Goal: Information Seeking & Learning: Learn about a topic

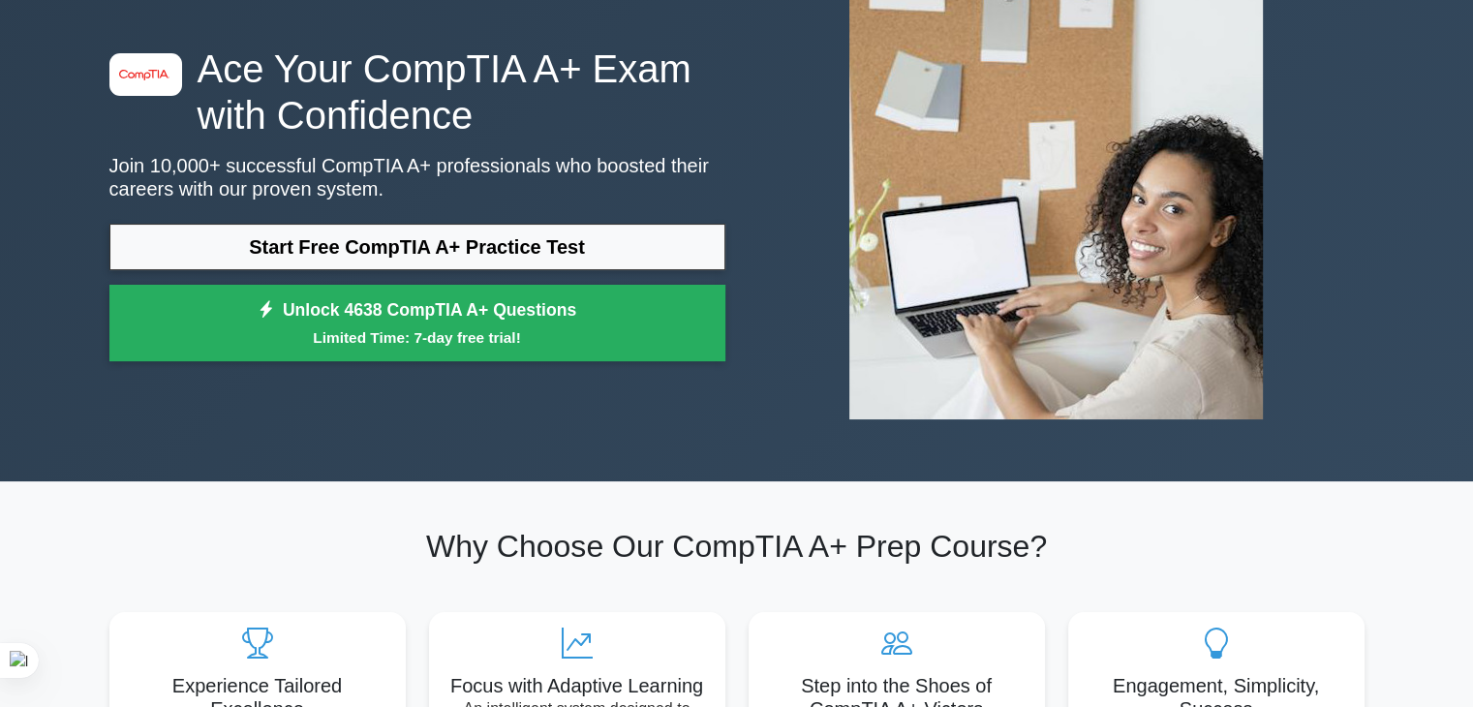
drag, startPoint x: 799, startPoint y: 247, endPoint x: 790, endPoint y: 304, distance: 57.8
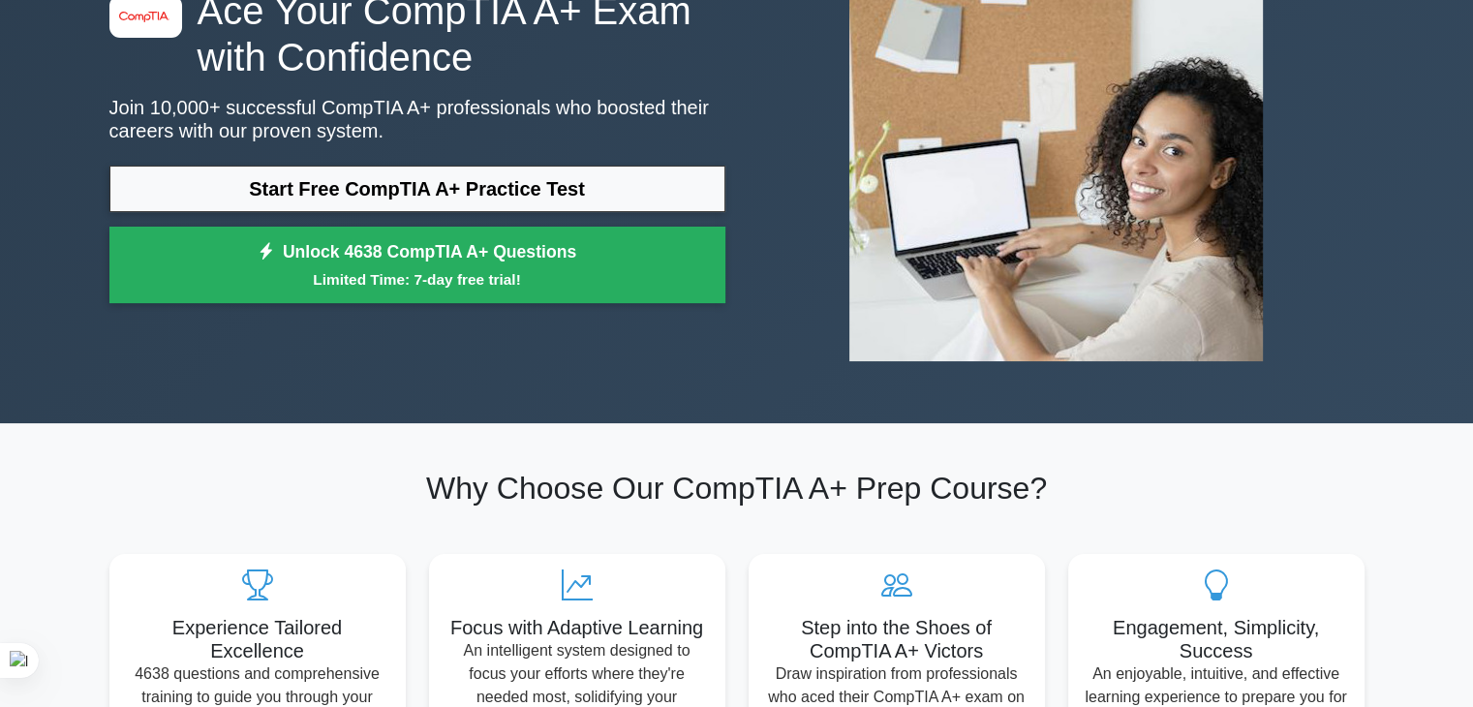
drag, startPoint x: 778, startPoint y: 344, endPoint x: 776, endPoint y: 388, distance: 44.6
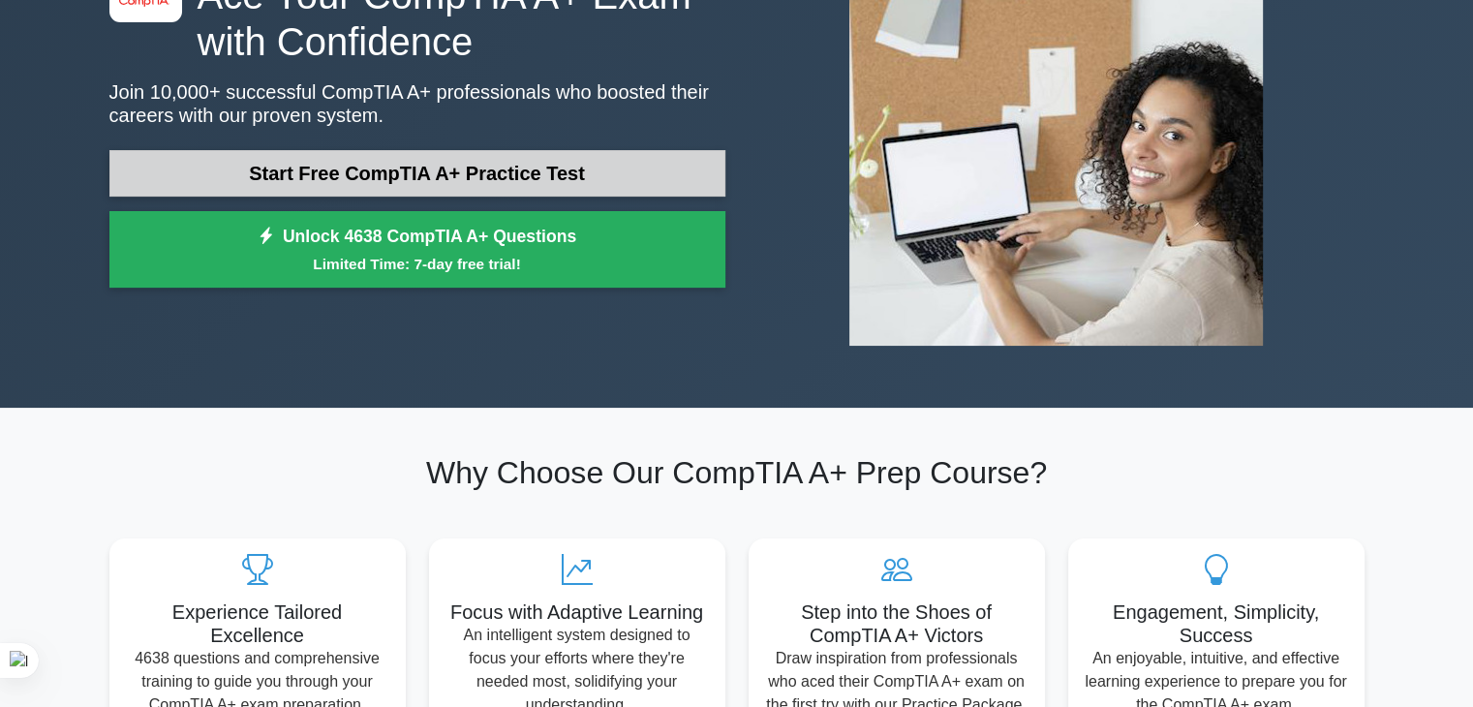
click at [639, 168] on link "Start Free CompTIA A+ Practice Test" at bounding box center [417, 173] width 616 height 46
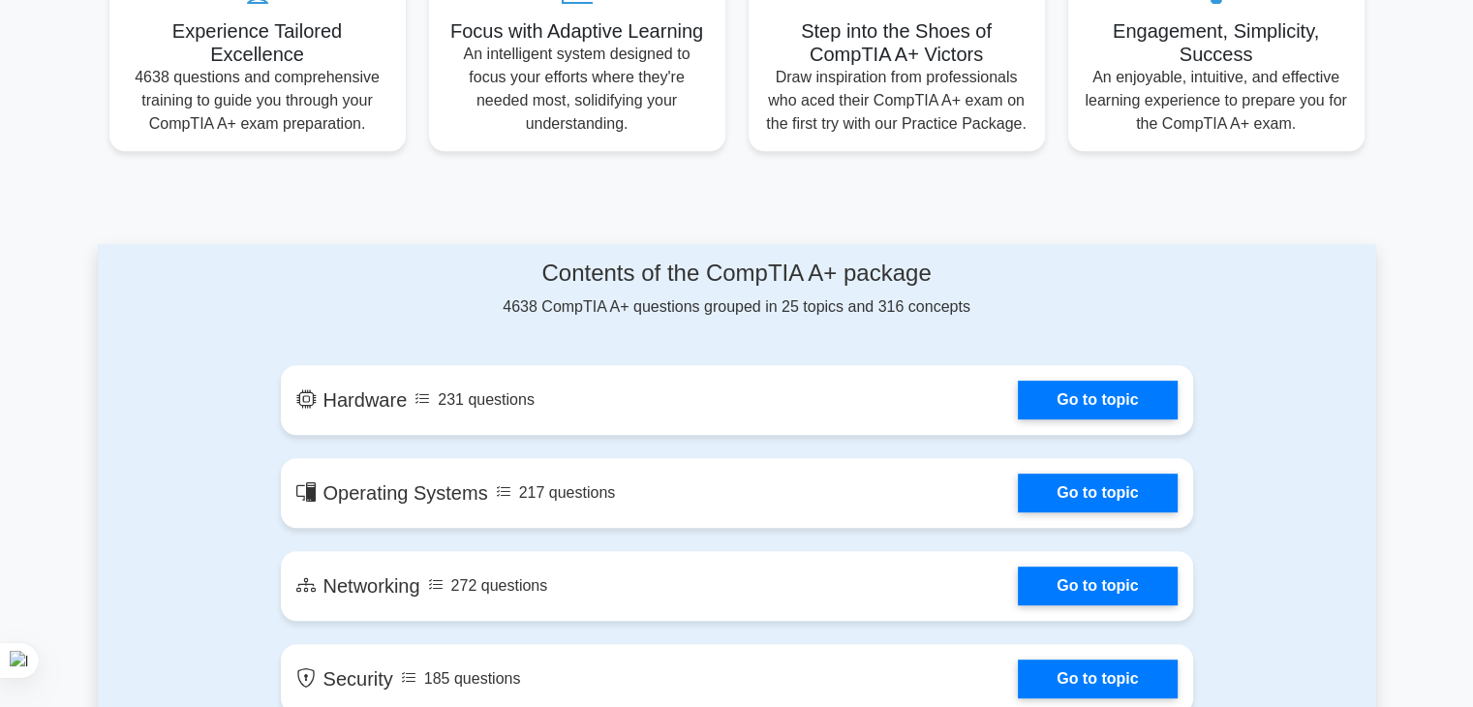
drag, startPoint x: 759, startPoint y: 153, endPoint x: 741, endPoint y: 190, distance: 41.1
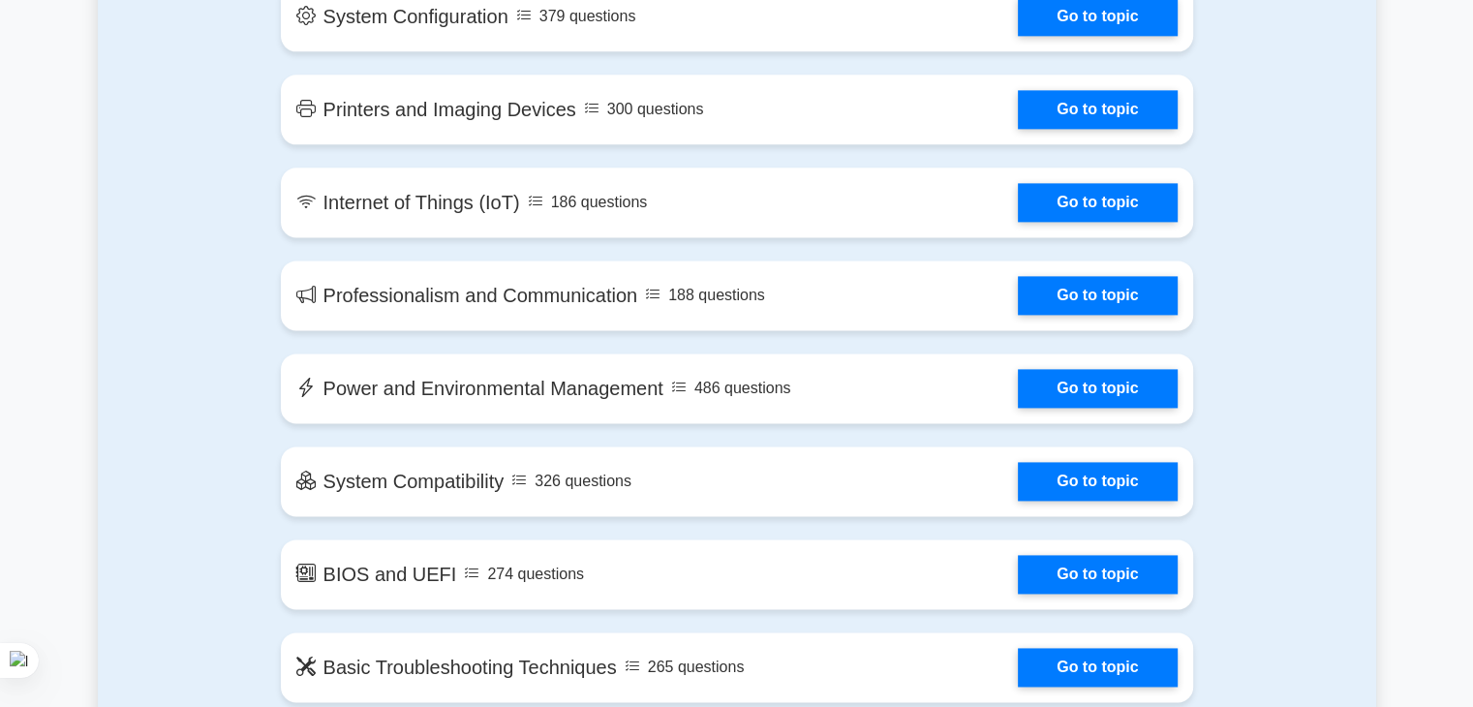
drag, startPoint x: 218, startPoint y: 191, endPoint x: 222, endPoint y: 288, distance: 96.9
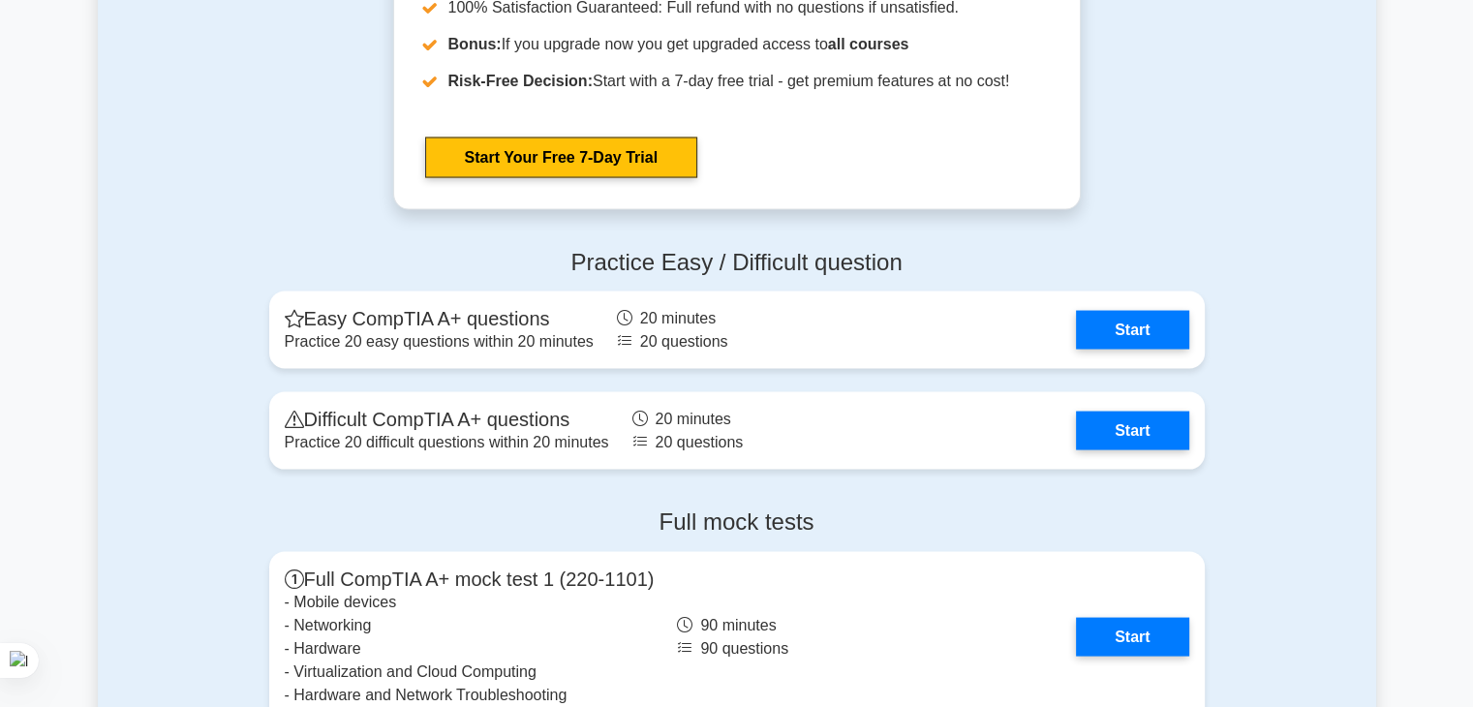
drag, startPoint x: 222, startPoint y: 288, endPoint x: 219, endPoint y: 327, distance: 39.8
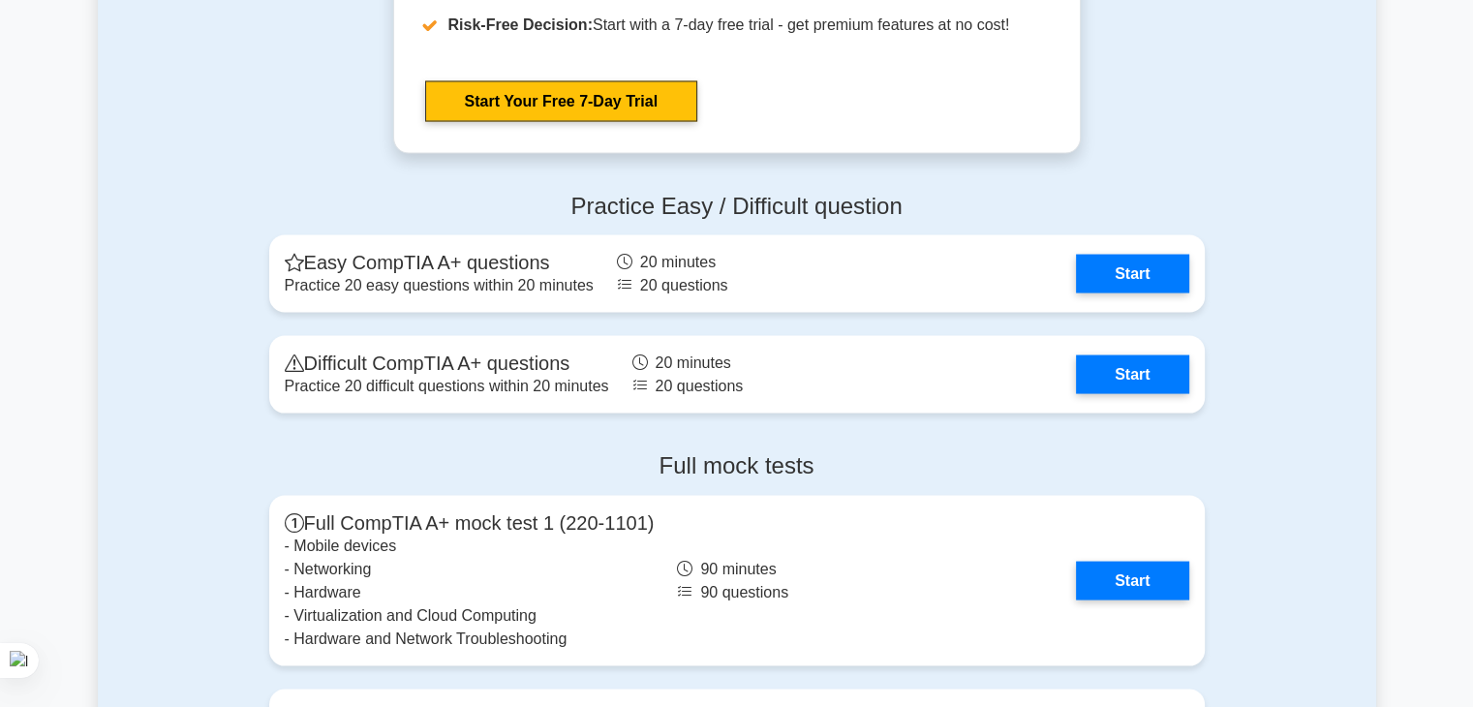
scroll to position [3736, 0]
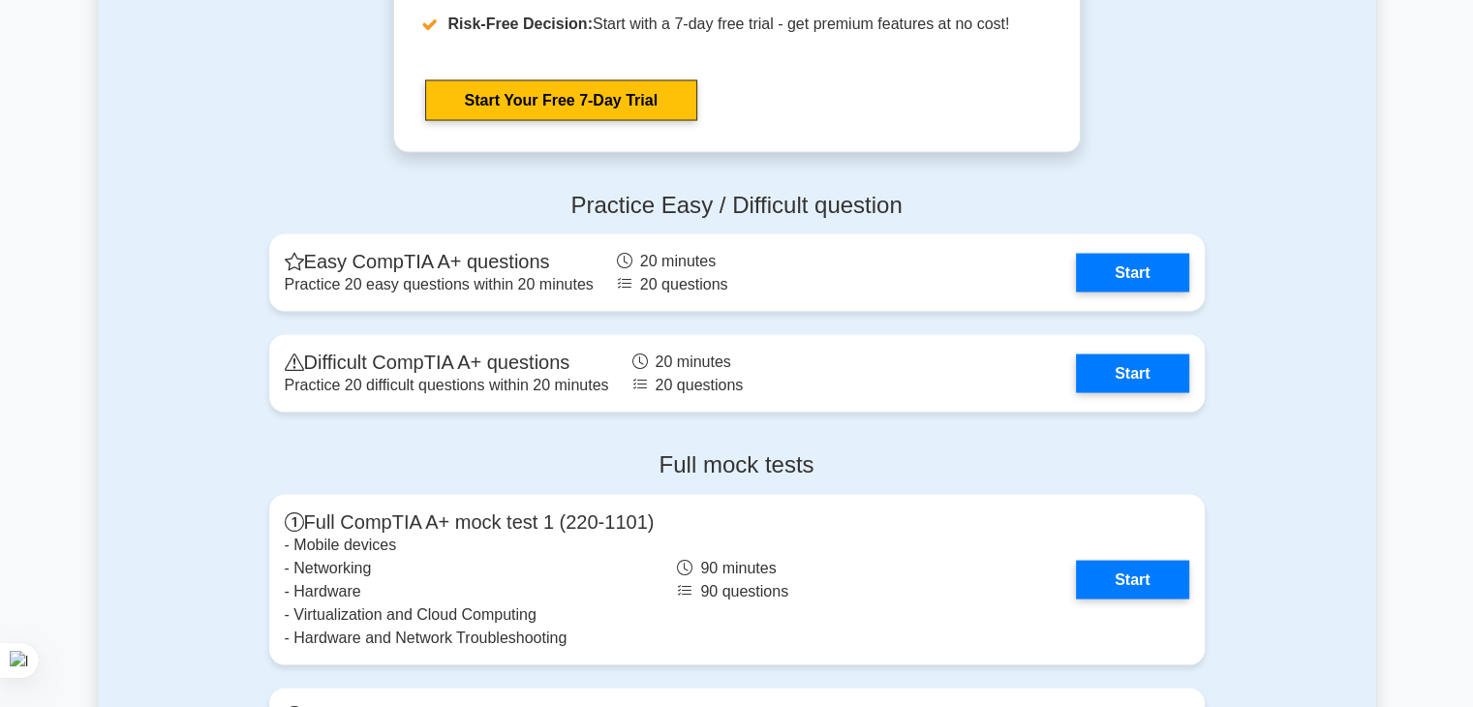
drag, startPoint x: 217, startPoint y: 315, endPoint x: 221, endPoint y: 325, distance: 11.3
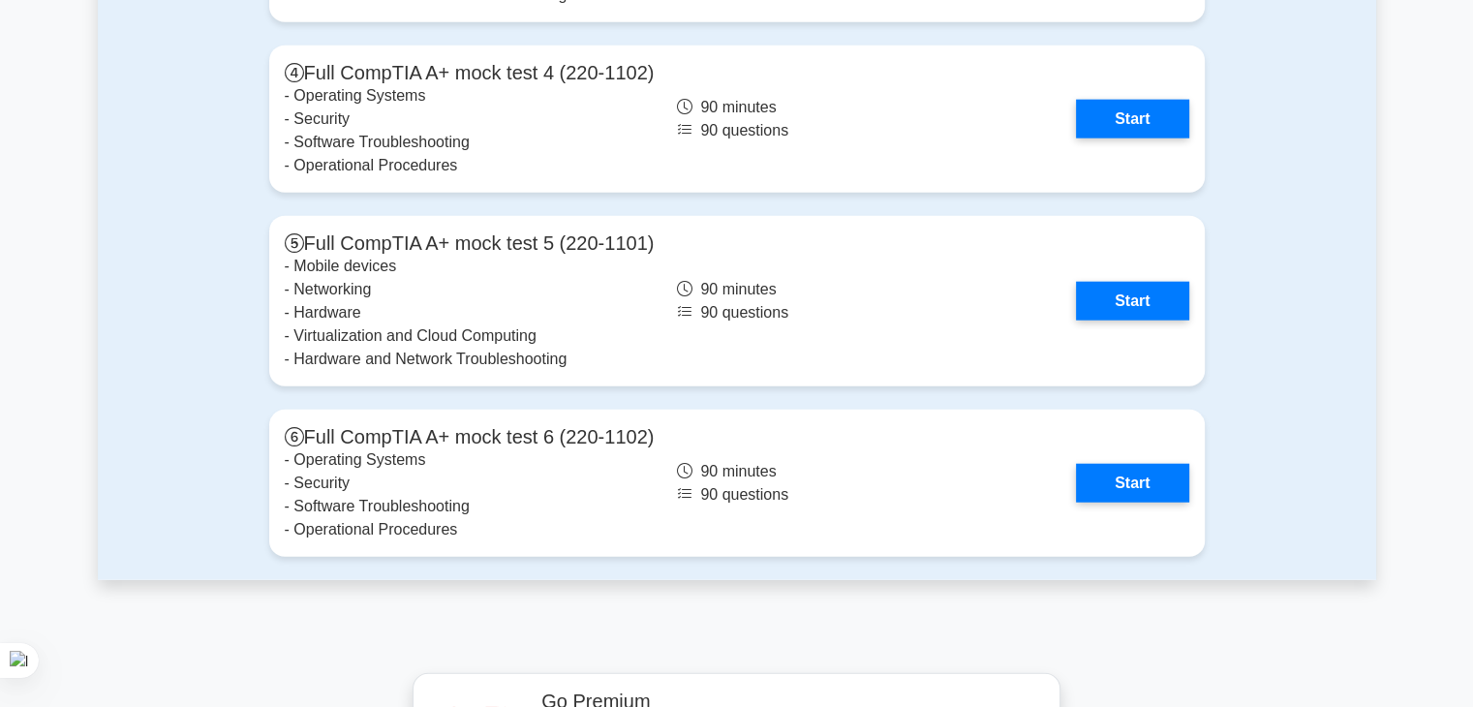
scroll to position [5718, 0]
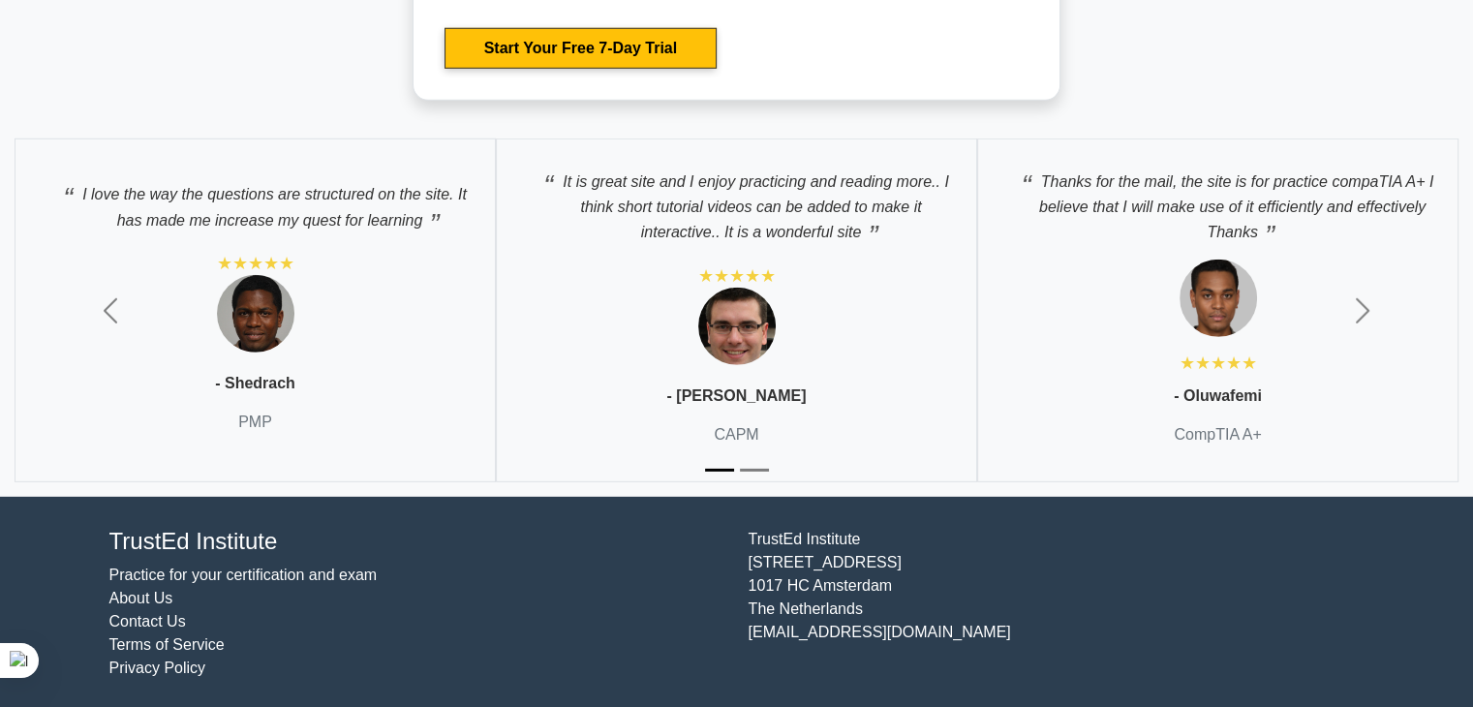
drag, startPoint x: 207, startPoint y: 226, endPoint x: 251, endPoint y: 583, distance: 359.9
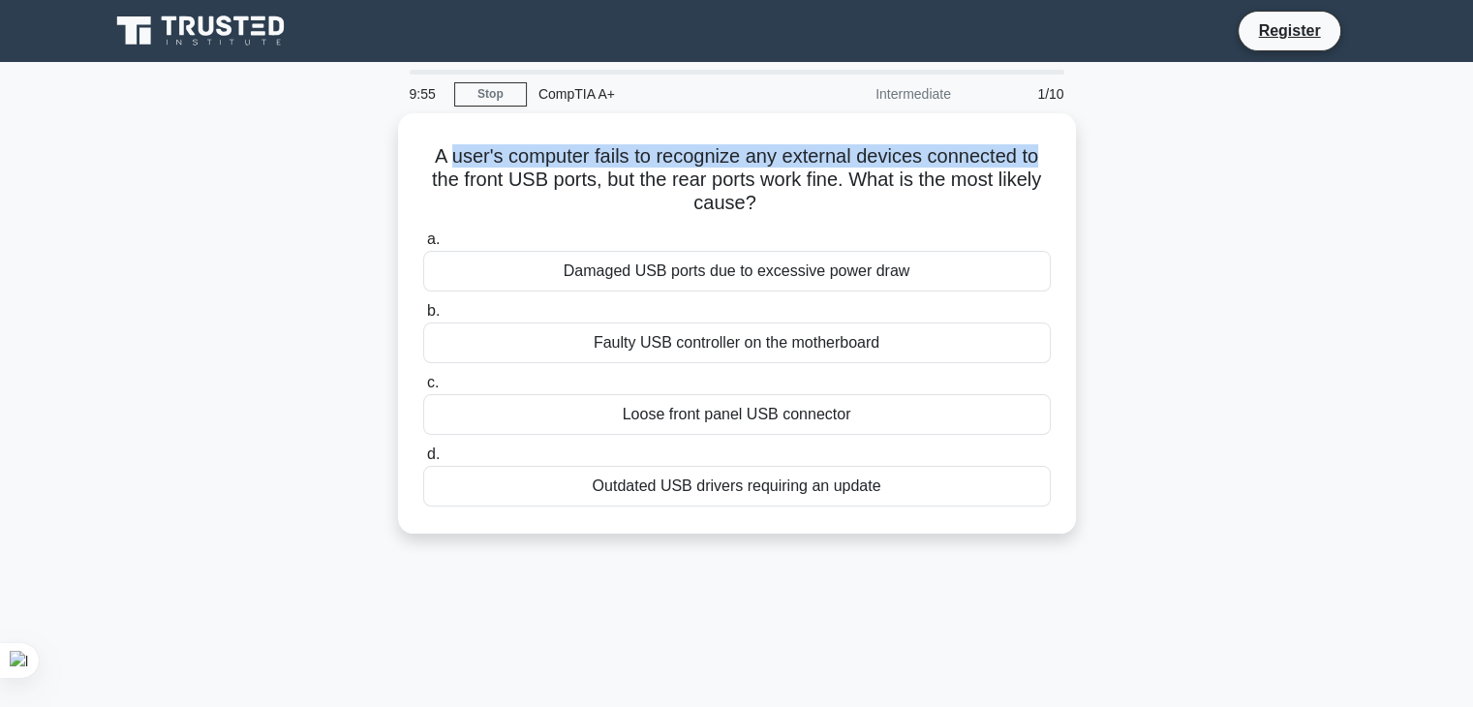
drag, startPoint x: 448, startPoint y: 147, endPoint x: 1076, endPoint y: 132, distance: 627.6
click at [1073, 132] on div "A user's computer fails to recognize any external devices connected to the fron…" at bounding box center [737, 323] width 678 height 420
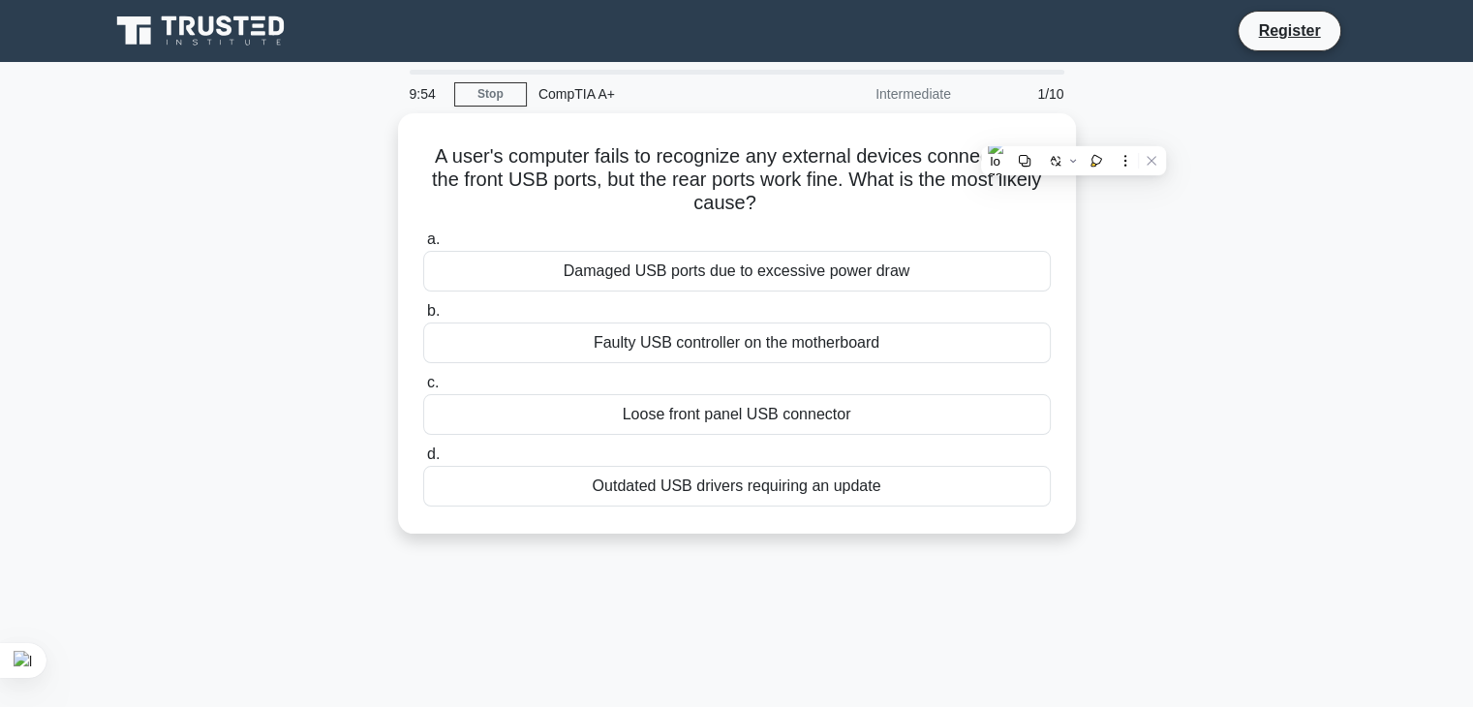
click at [266, 146] on div "A user's computer fails to recognize any external devices connected to the fron…" at bounding box center [737, 334] width 1278 height 443
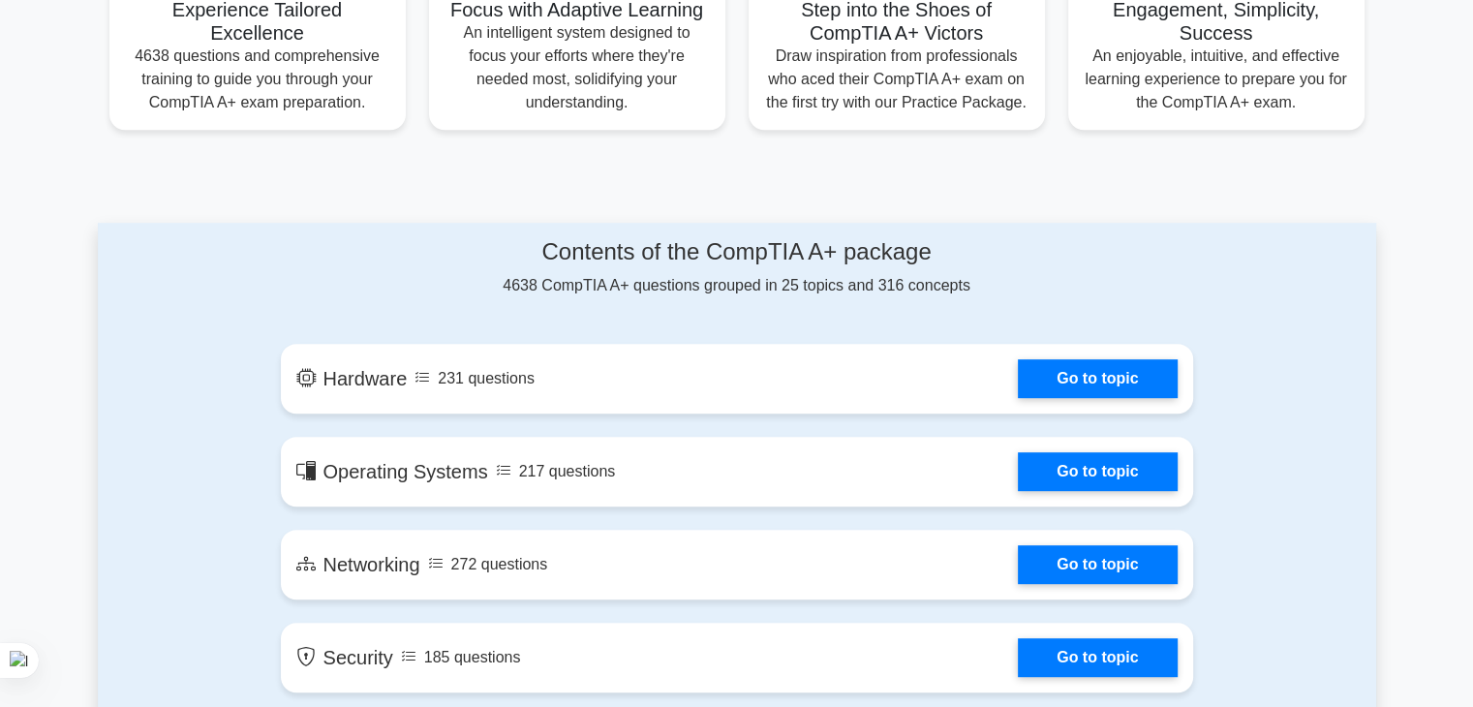
scroll to position [820, 0]
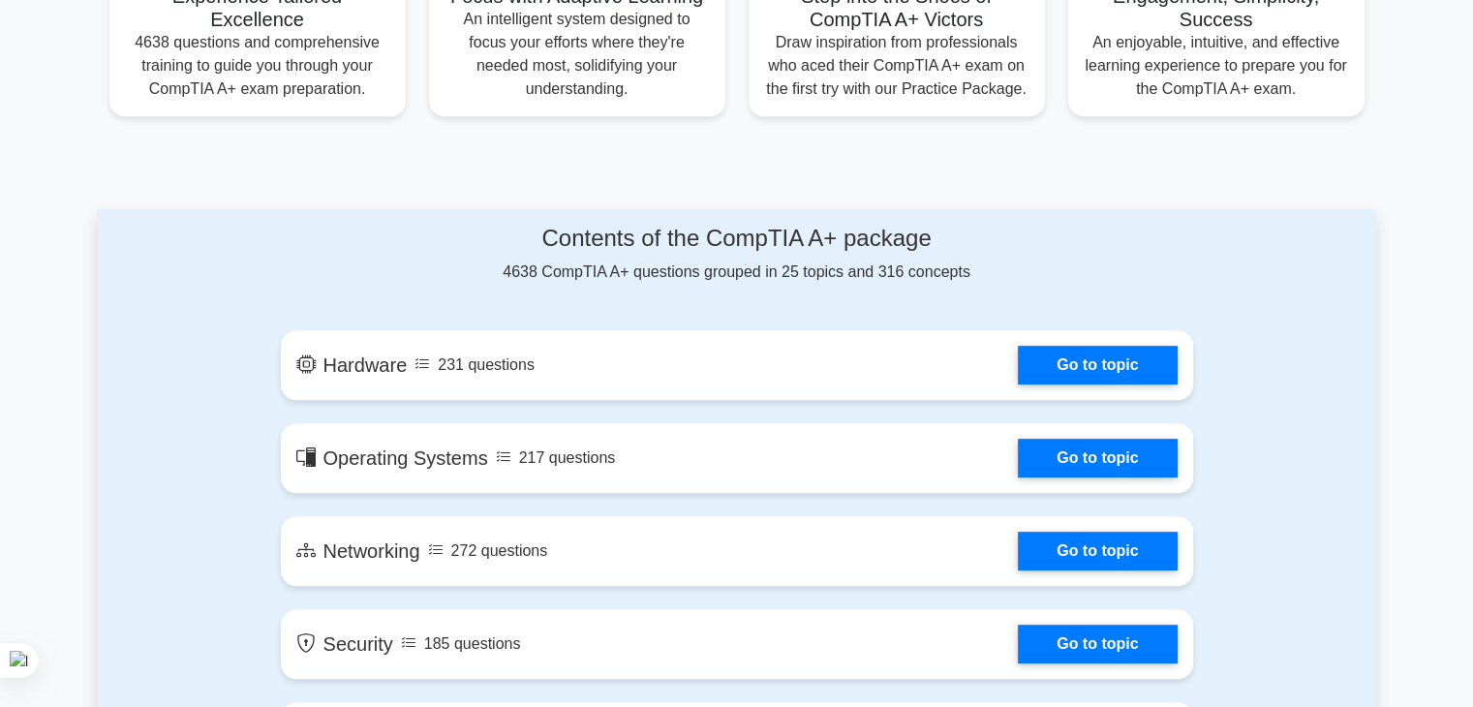
drag, startPoint x: 794, startPoint y: 298, endPoint x: 842, endPoint y: 335, distance: 60.8
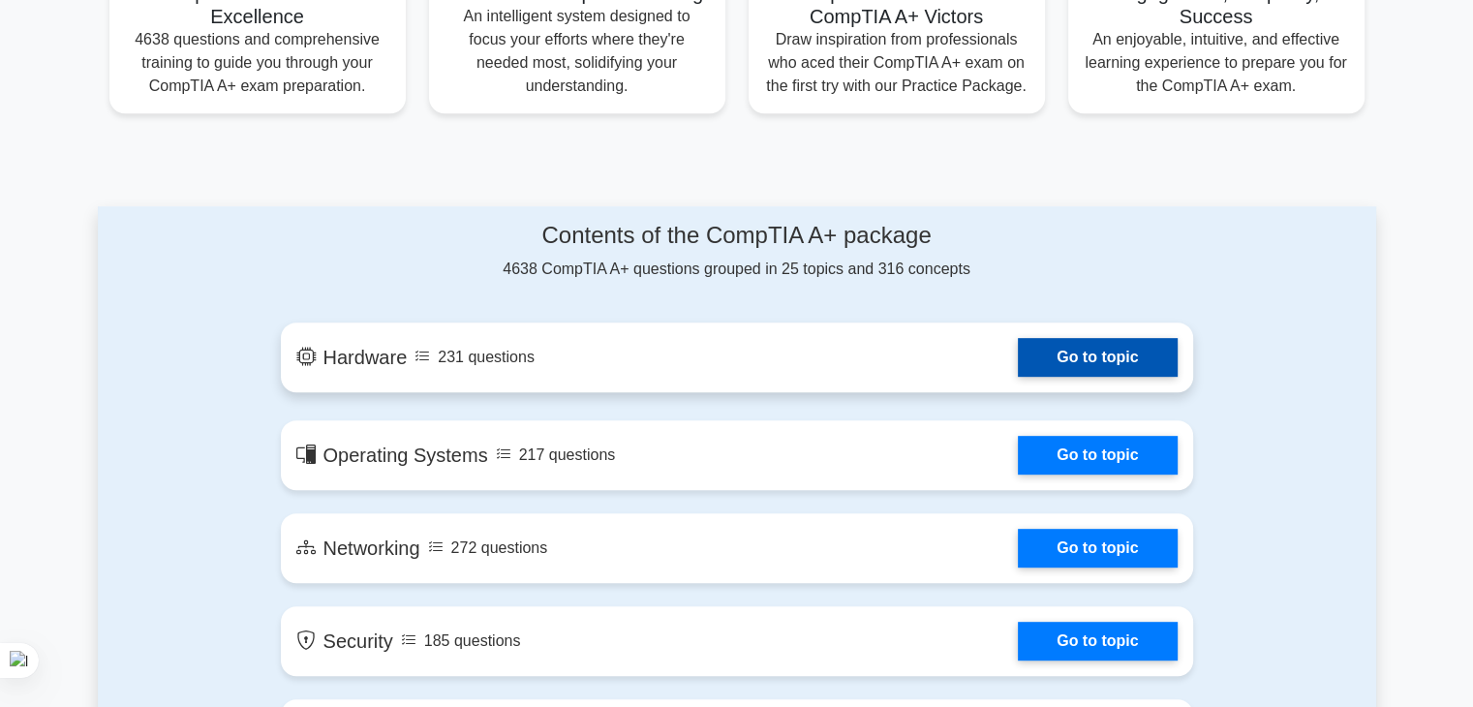
click at [1050, 357] on link "Go to topic" at bounding box center [1097, 357] width 159 height 39
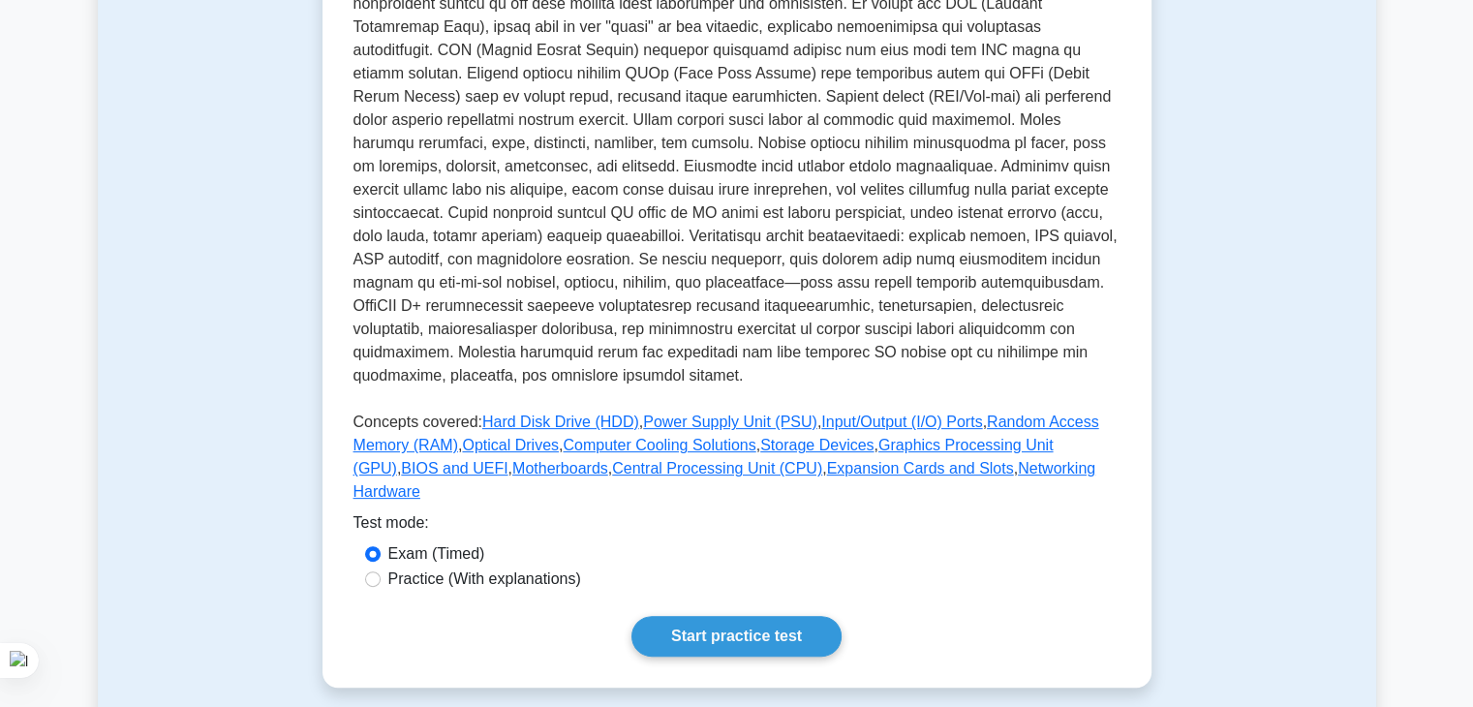
scroll to position [507, 0]
drag, startPoint x: 1136, startPoint y: 328, endPoint x: 1138, endPoint y: 313, distance: 15.6
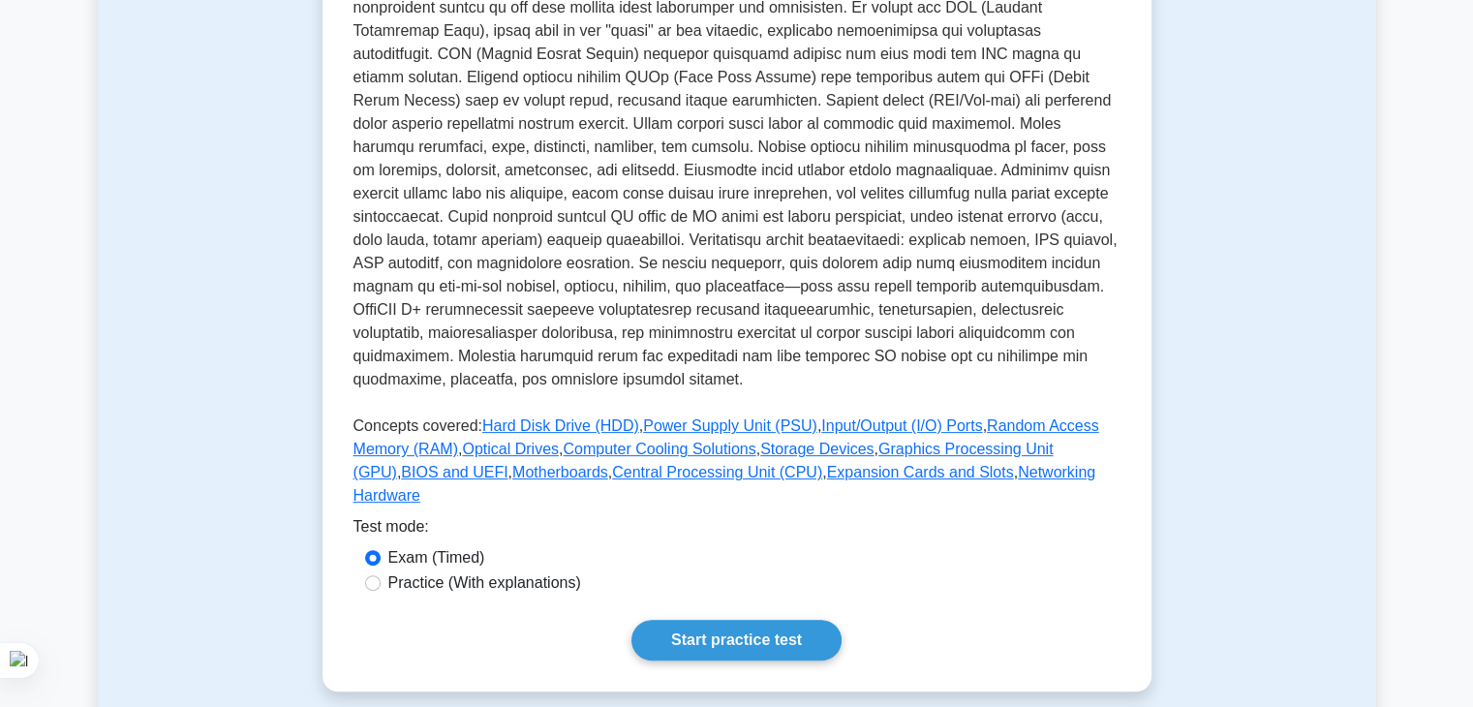
scroll to position [162, 0]
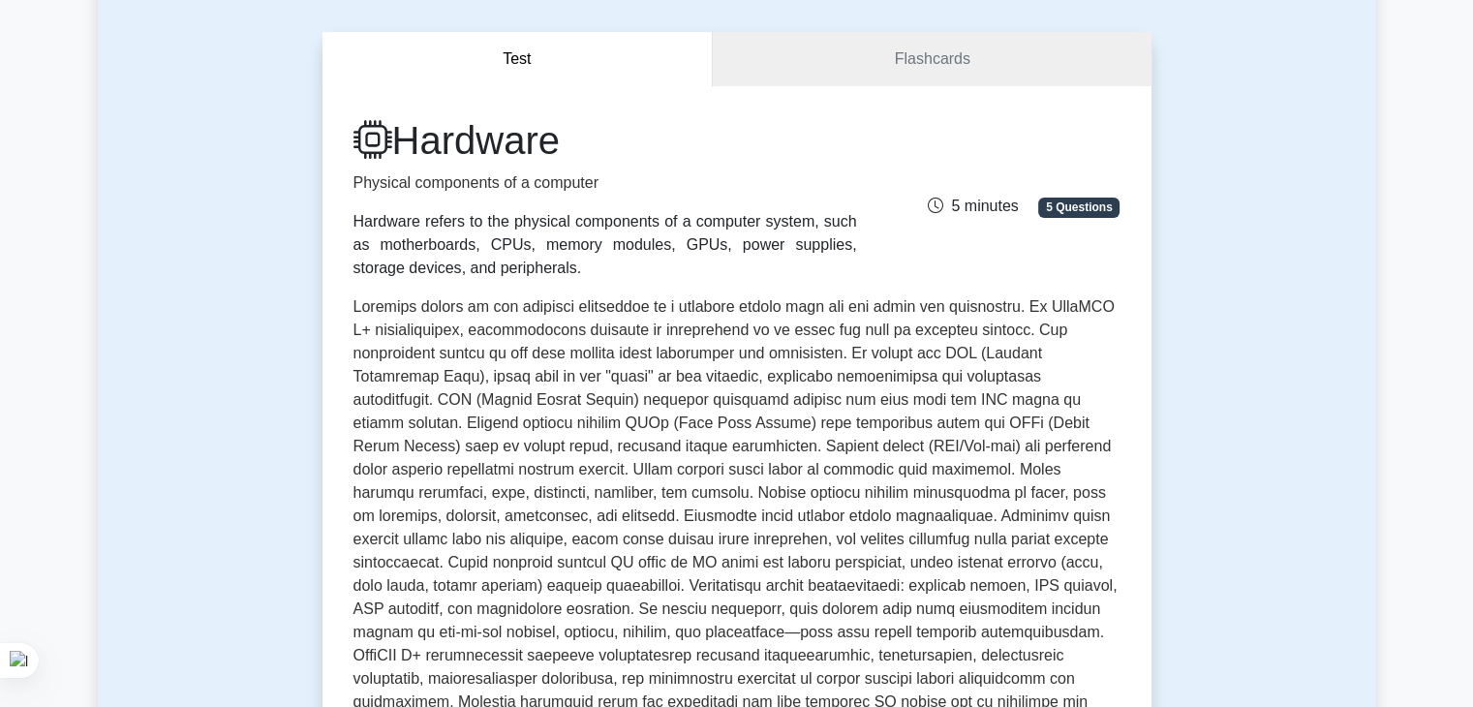
drag, startPoint x: 1138, startPoint y: 313, endPoint x: 1151, endPoint y: 137, distance: 176.7
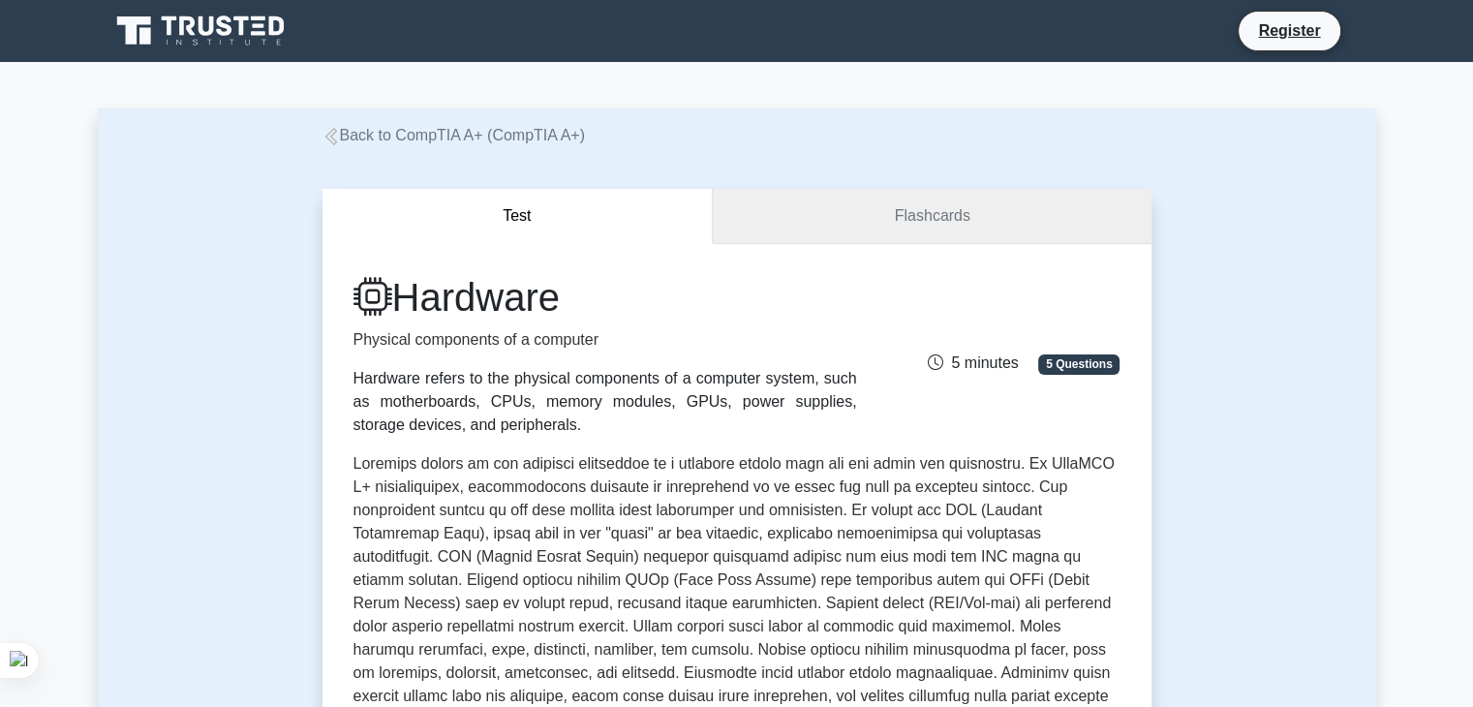
click at [939, 213] on link "Flashcards" at bounding box center [932, 216] width 438 height 55
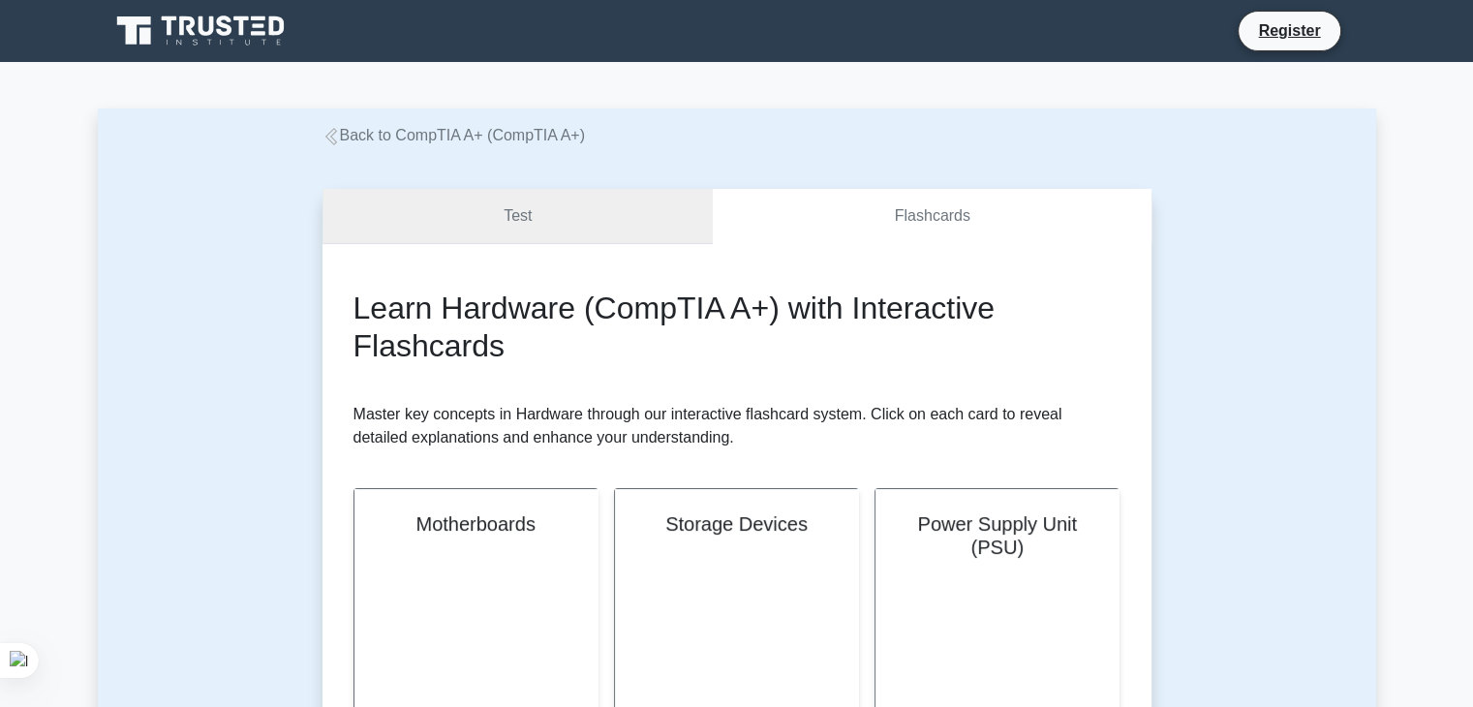
click at [516, 195] on link "Test" at bounding box center [517, 216] width 391 height 55
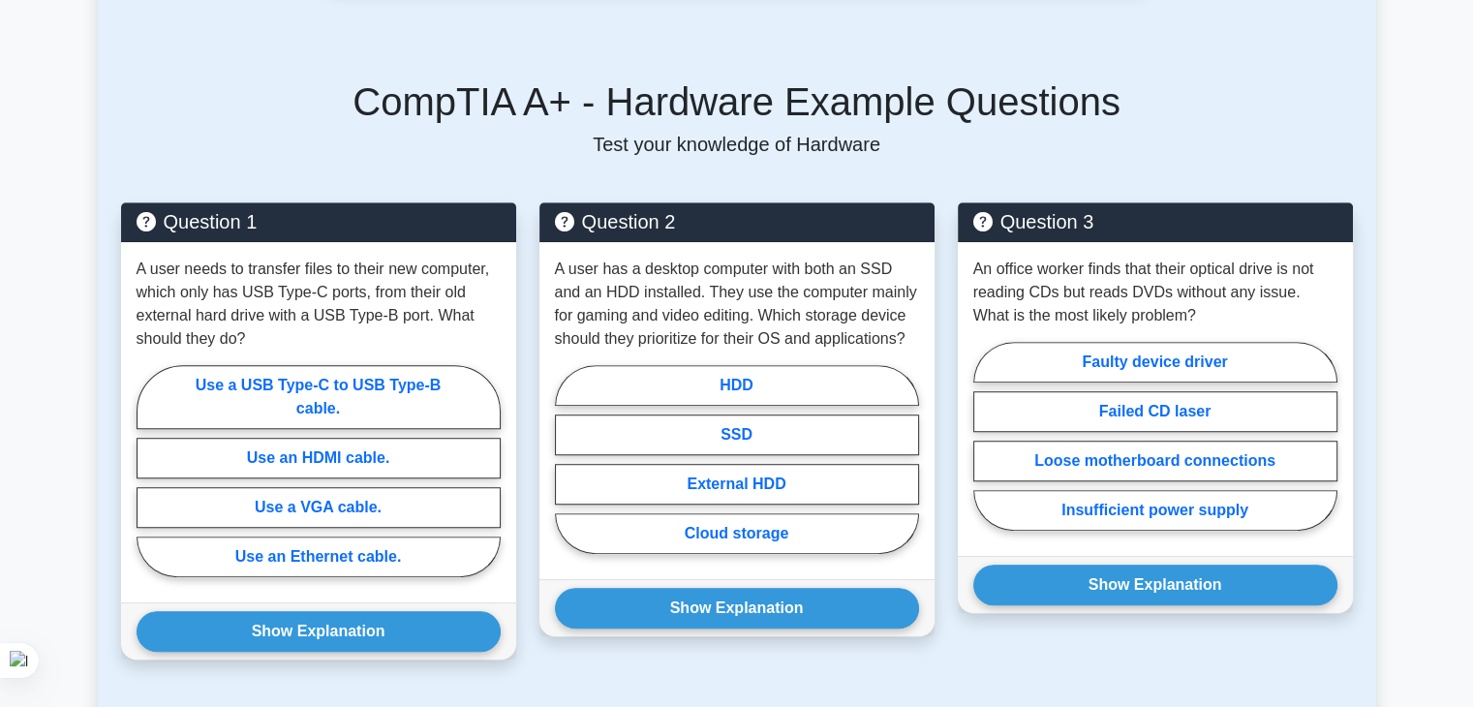
scroll to position [1516, 0]
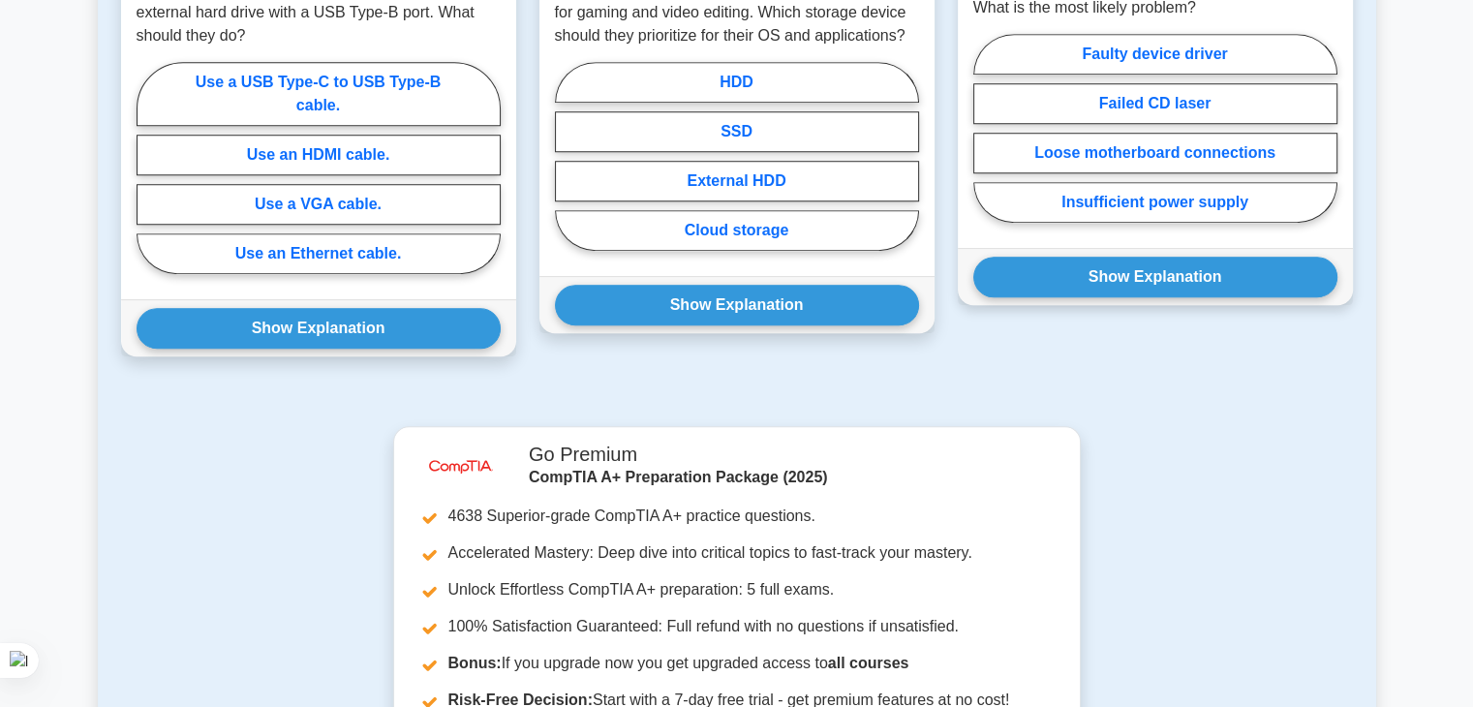
drag, startPoint x: 1017, startPoint y: 527, endPoint x: 960, endPoint y: 125, distance: 405.9
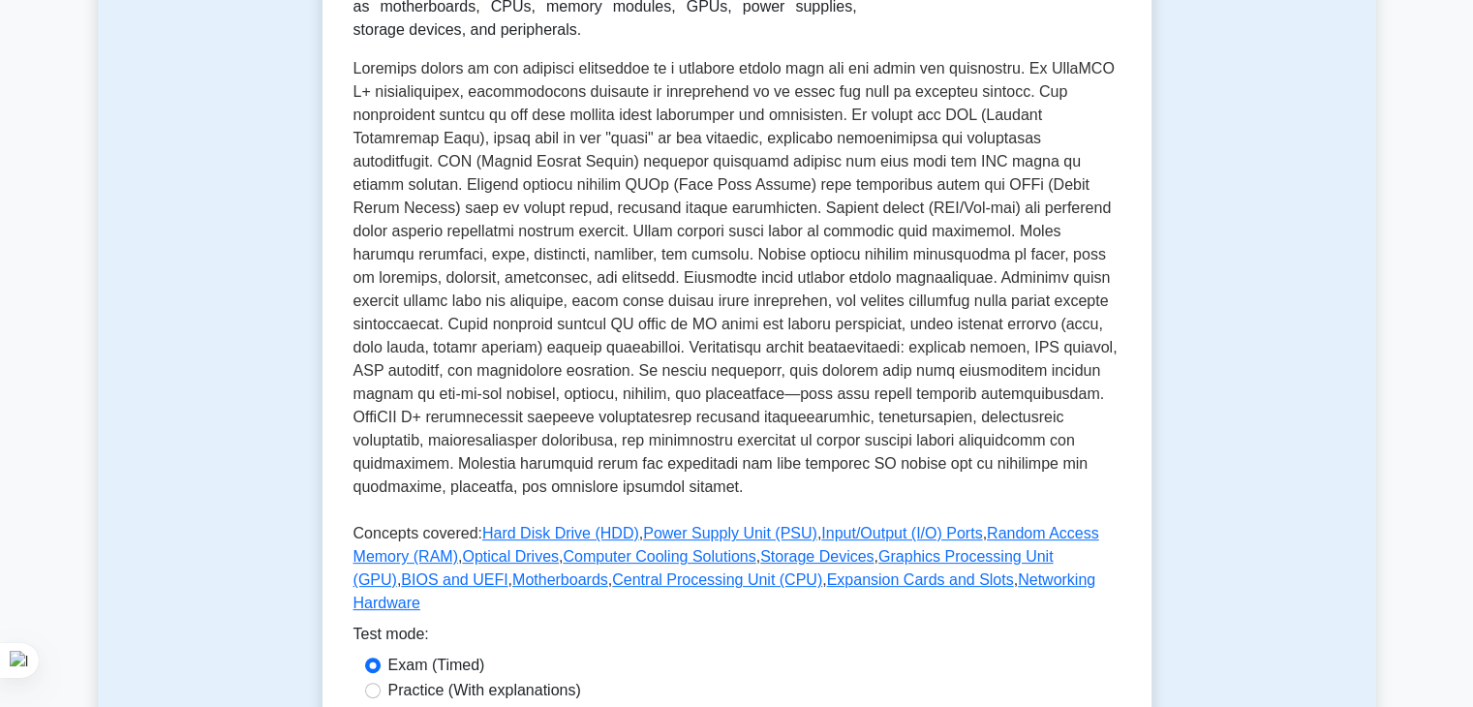
scroll to position [0, 0]
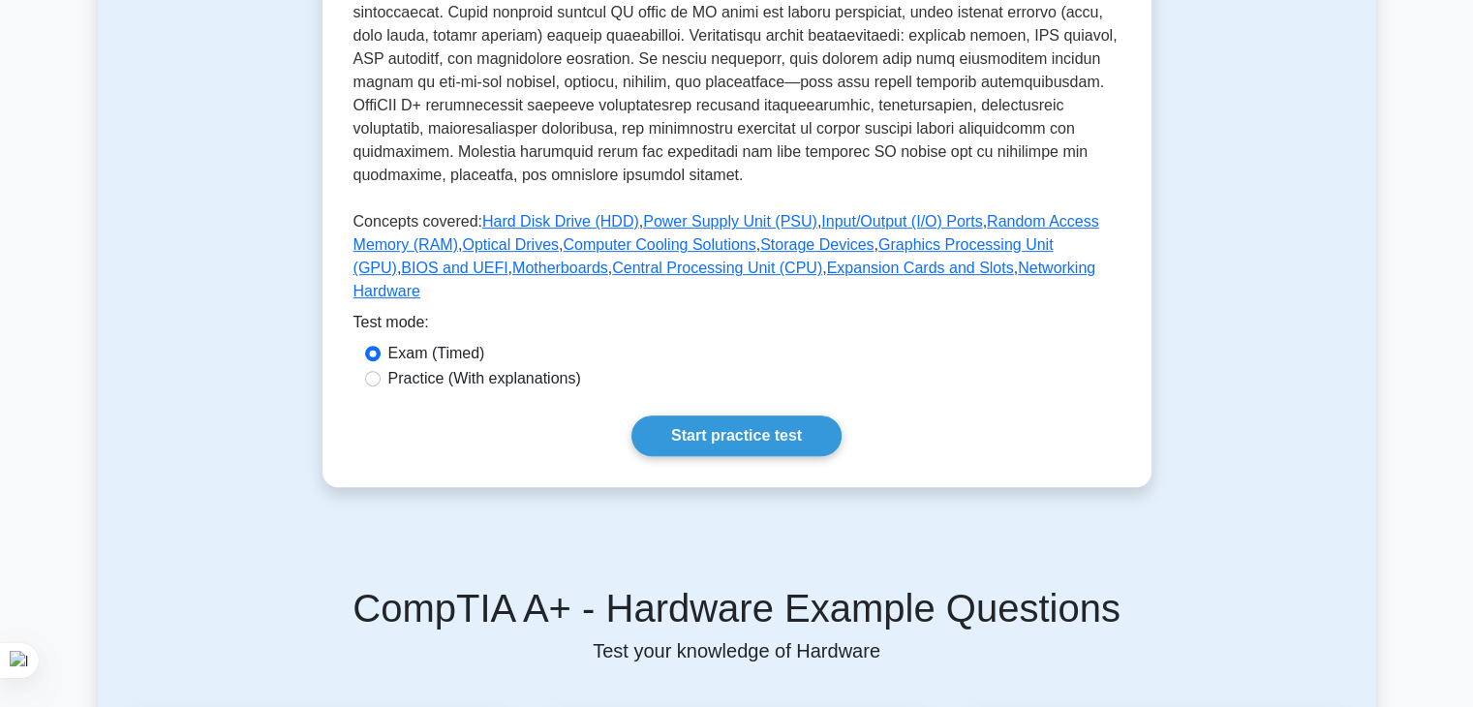
drag, startPoint x: 1076, startPoint y: 178, endPoint x: 957, endPoint y: 337, distance: 198.5
